Goal: Find specific page/section: Find specific page/section

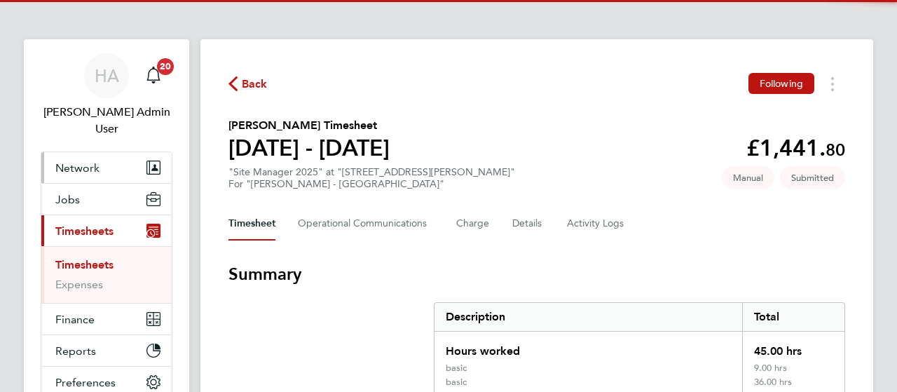
click at [90, 161] on span "Network" at bounding box center [77, 167] width 44 height 13
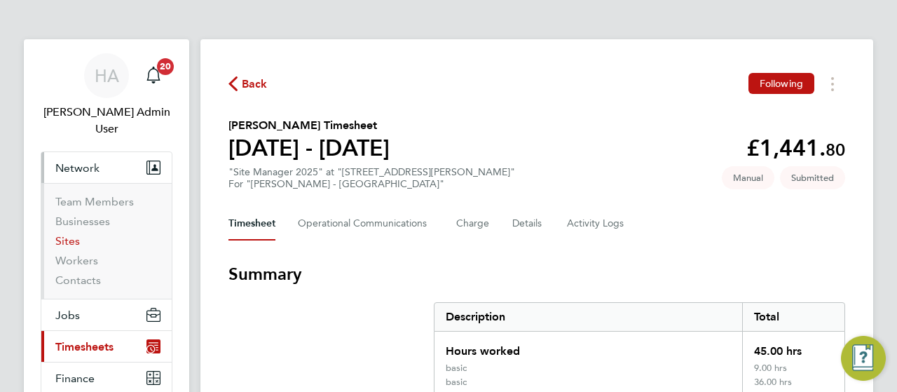
click at [63, 234] on link "Sites" at bounding box center [67, 240] width 25 height 13
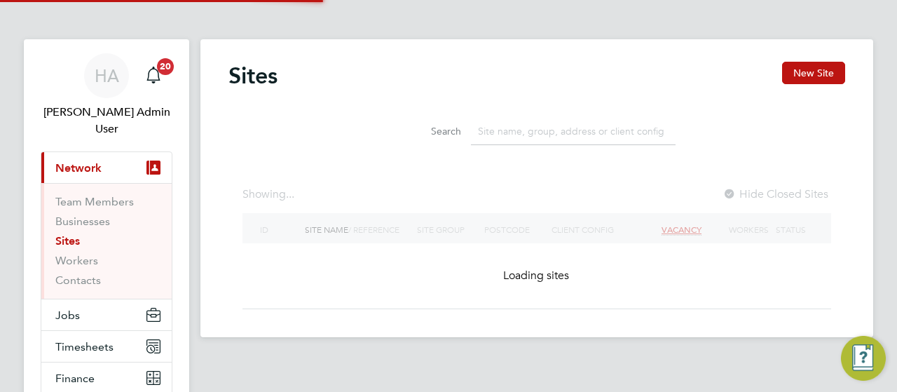
click at [507, 126] on input at bounding box center [573, 131] width 205 height 27
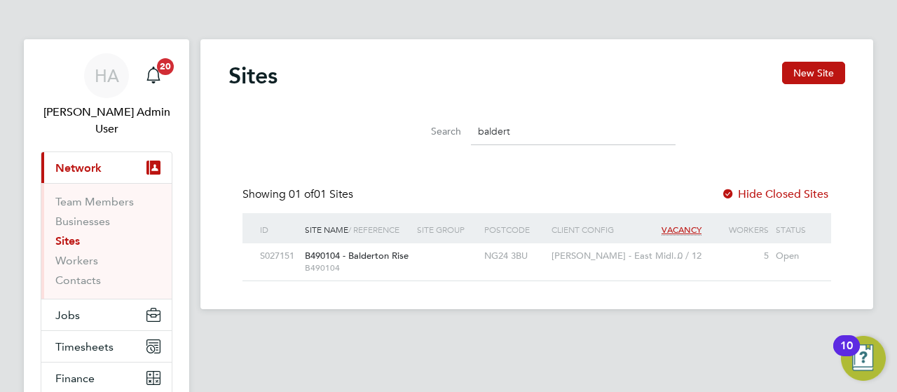
click at [396, 267] on span "B490104" at bounding box center [357, 267] width 105 height 11
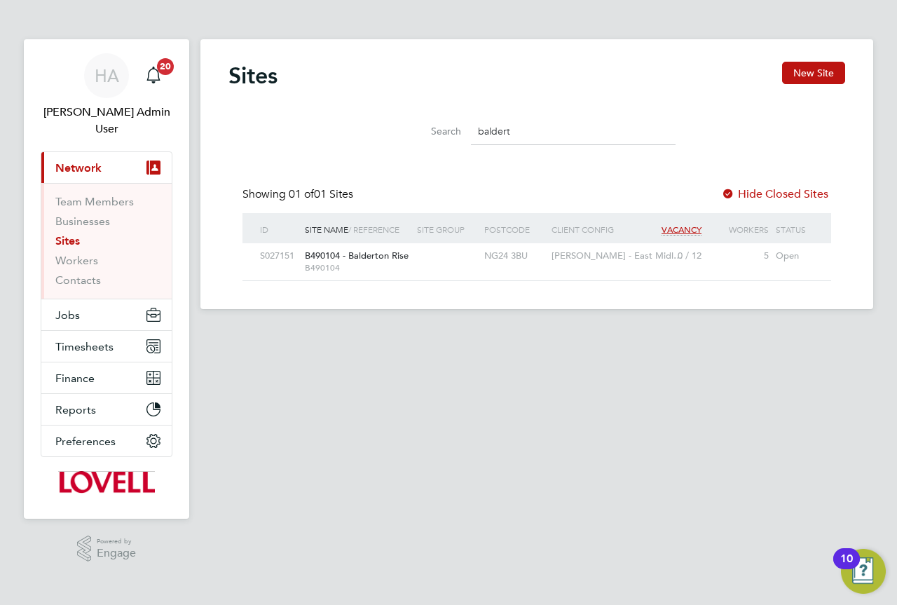
scroll to position [27, 90]
drag, startPoint x: 526, startPoint y: 128, endPoint x: 423, endPoint y: 130, distance: 103.1
click at [463, 125] on div "Search baldert" at bounding box center [537, 131] width 278 height 27
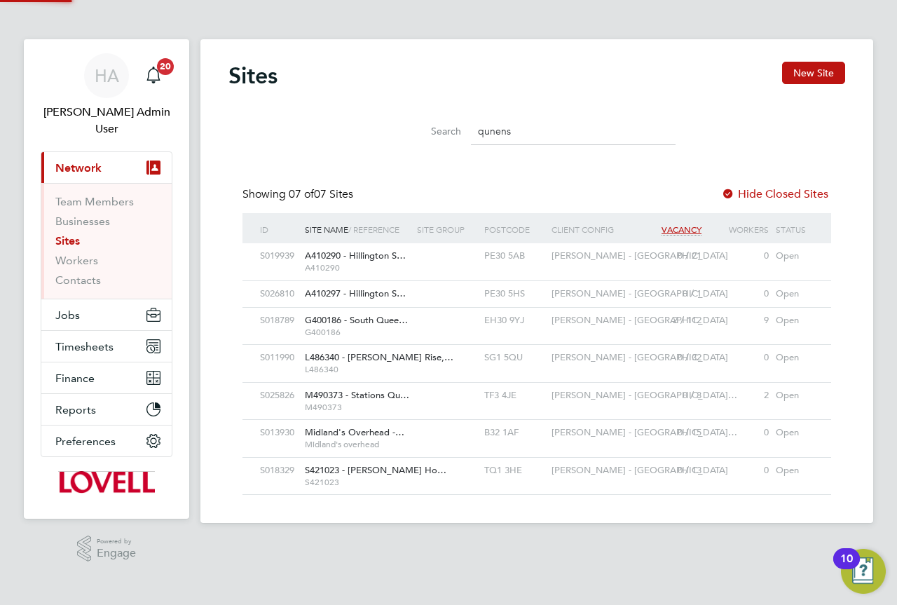
scroll to position [27, 68]
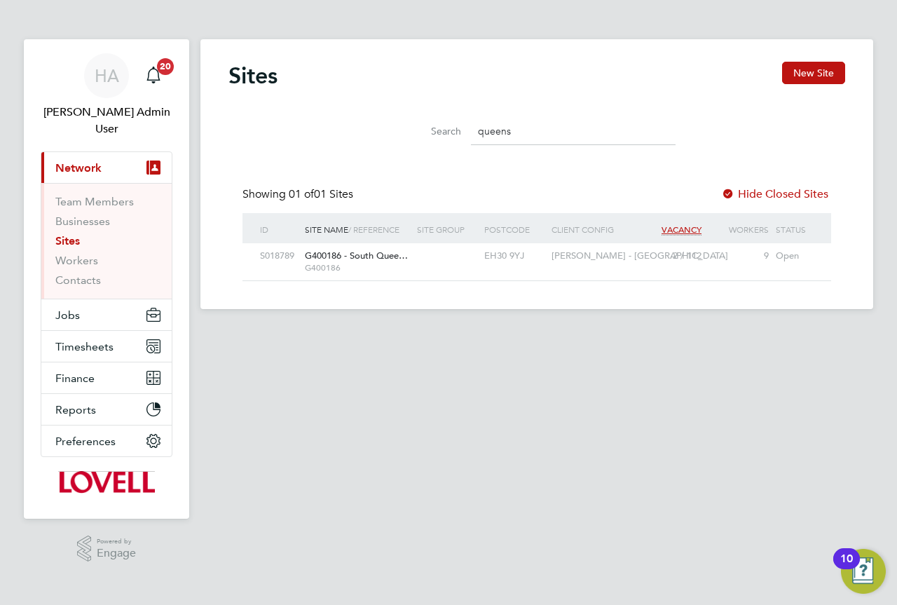
click at [380, 257] on span "G400186 - South Quee…" at bounding box center [356, 256] width 103 height 12
drag, startPoint x: 544, startPoint y: 126, endPoint x: 405, endPoint y: 137, distance: 139.2
click at [405, 137] on div "Search queens" at bounding box center [537, 131] width 278 height 27
type input "harleston E"
click at [395, 264] on div "A410292 - [GEOGRAPHIC_DATA] E…" at bounding box center [357, 256] width 112 height 26
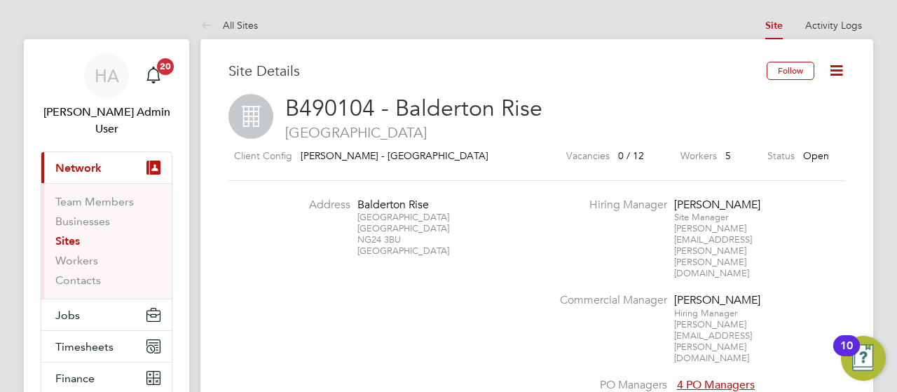
drag, startPoint x: 407, startPoint y: 238, endPoint x: 355, endPoint y: 209, distance: 59.3
click at [355, 209] on li "Address Balderton Rise Hawton Lane Newark NG24 3BU United Kingdom" at bounding box center [411, 235] width 276 height 74
copy div "Balderton Rise Hawton Lane Newark NG24 3BU"
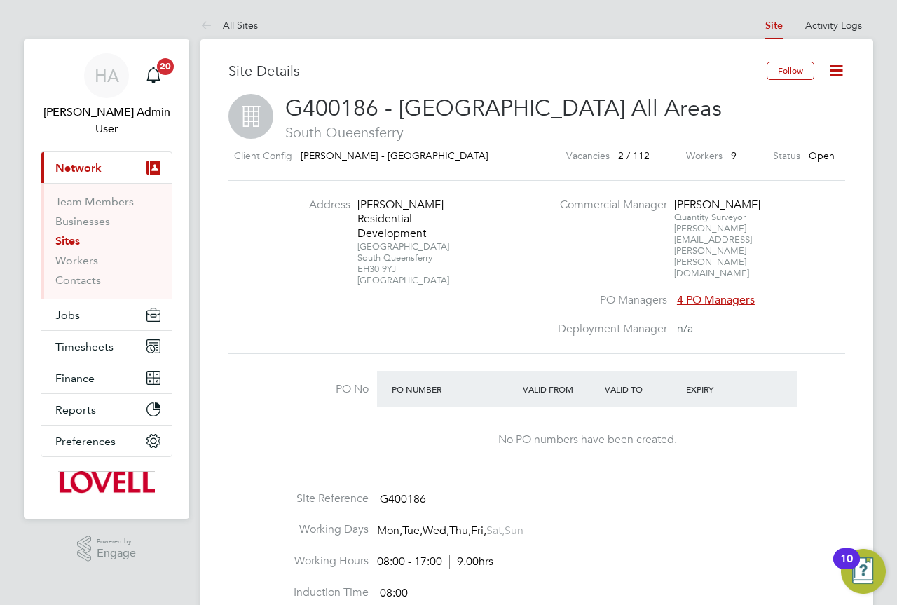
drag, startPoint x: 392, startPoint y: 251, endPoint x: 356, endPoint y: 207, distance: 56.8
click at [356, 207] on li "Address Lovell Residential Development Builyeon Road South Queensferry EH30 9YJ…" at bounding box center [411, 249] width 276 height 102
copy div "Lovell Residential Development Builyeon Road South Queensferry EH30 9YJ"
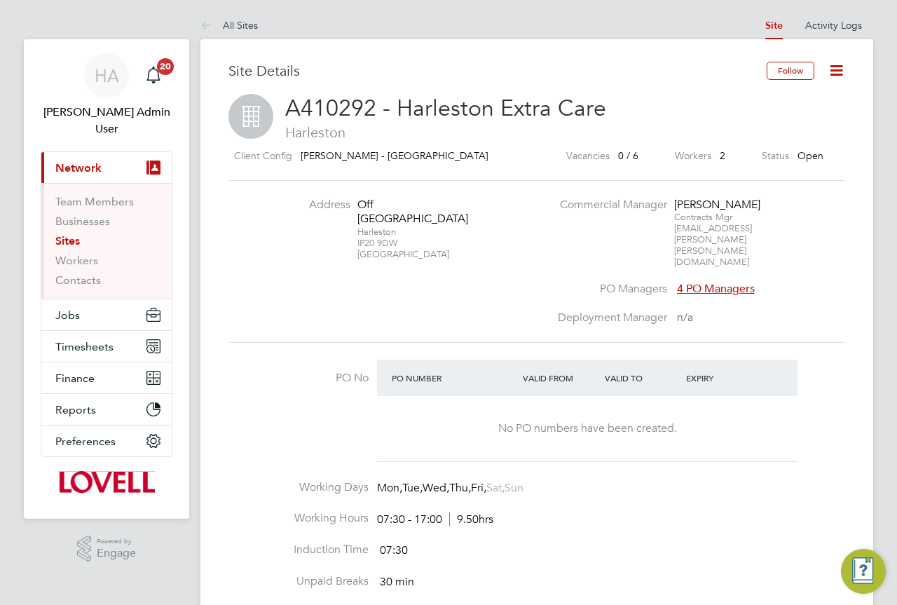
drag, startPoint x: 399, startPoint y: 244, endPoint x: 357, endPoint y: 198, distance: 62.1
click at [357, 198] on div "Off Mendham Lane Harleston IP20 9DW United Kingdom" at bounding box center [401, 229] width 88 height 63
copy div "Off Mendham Lane Harleston IP20 9DW"
